Goal: Transaction & Acquisition: Purchase product/service

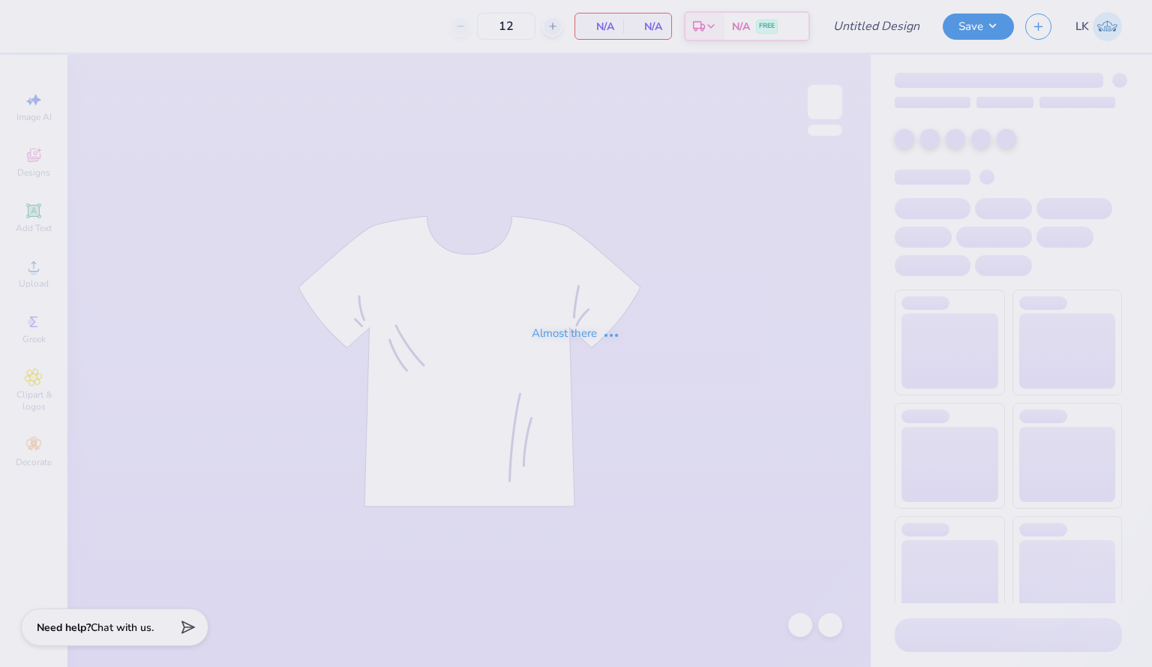
type input "new slouch"
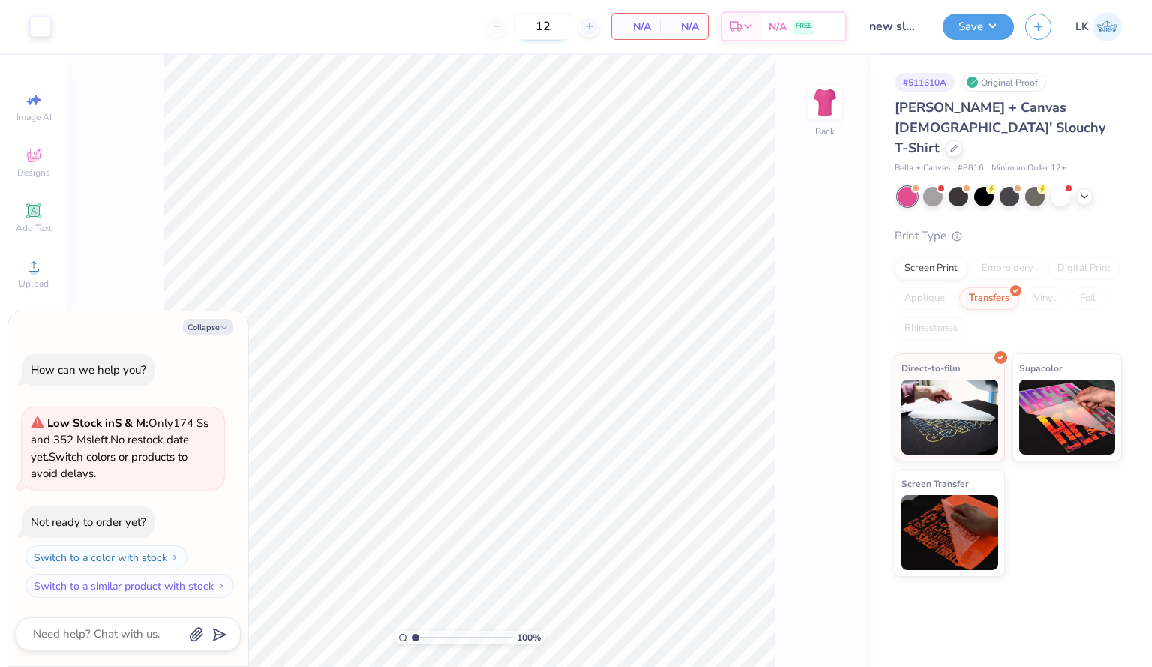
click at [552, 23] on input "12" at bounding box center [543, 26] width 59 height 27
drag, startPoint x: 552, startPoint y: 23, endPoint x: 519, endPoint y: 13, distance: 34.4
click at [519, 13] on input "12" at bounding box center [543, 26] width 59 height 27
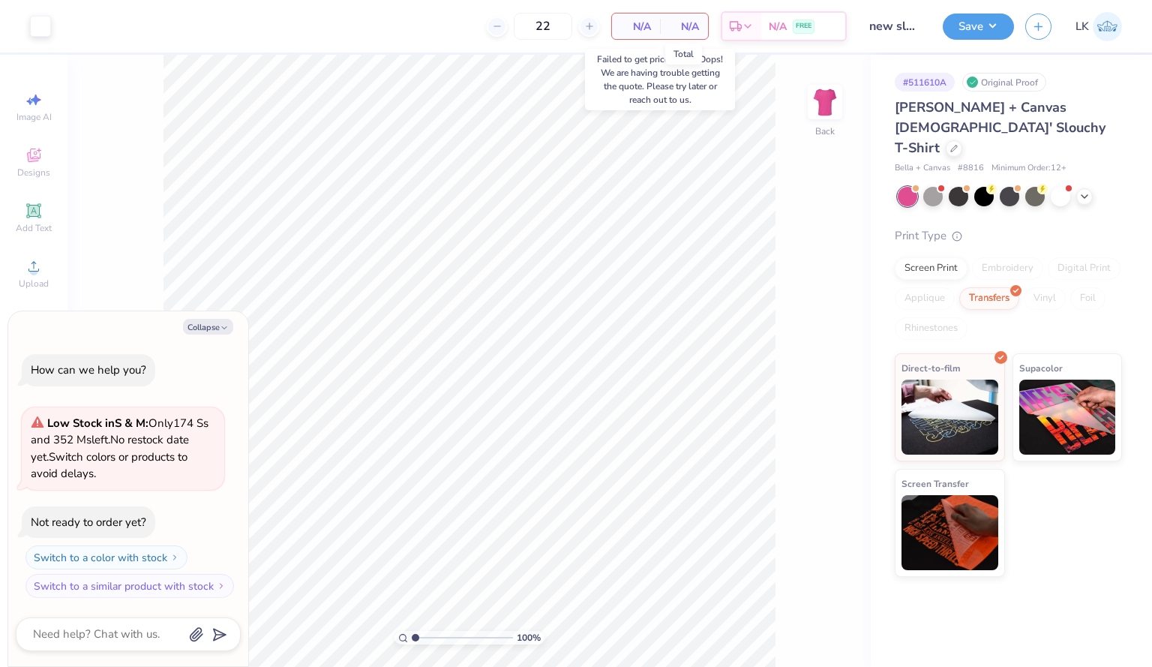
type input "22"
click at [670, 22] on span "N/A" at bounding box center [684, 27] width 30 height 16
